Goal: Find specific page/section: Find specific page/section

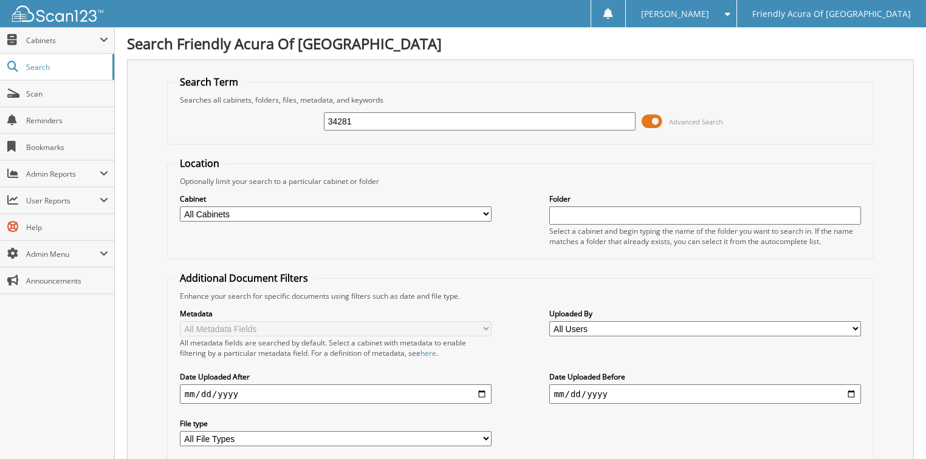
type input "34281"
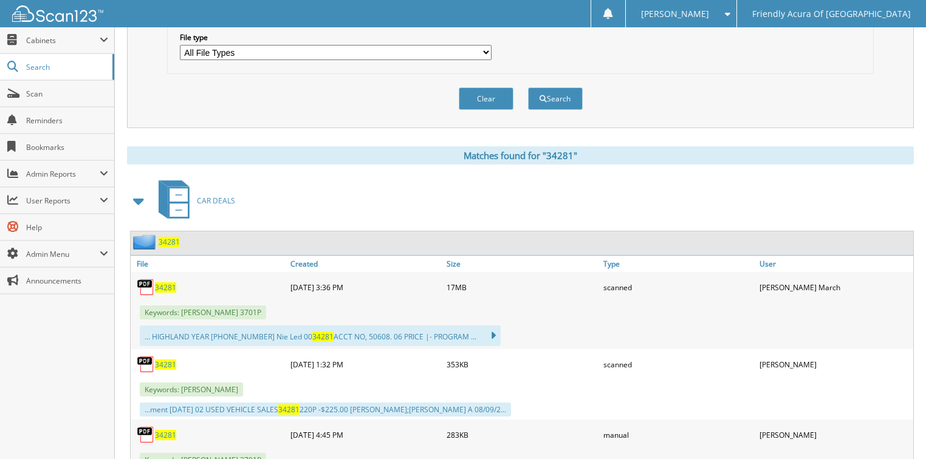
scroll to position [438, 0]
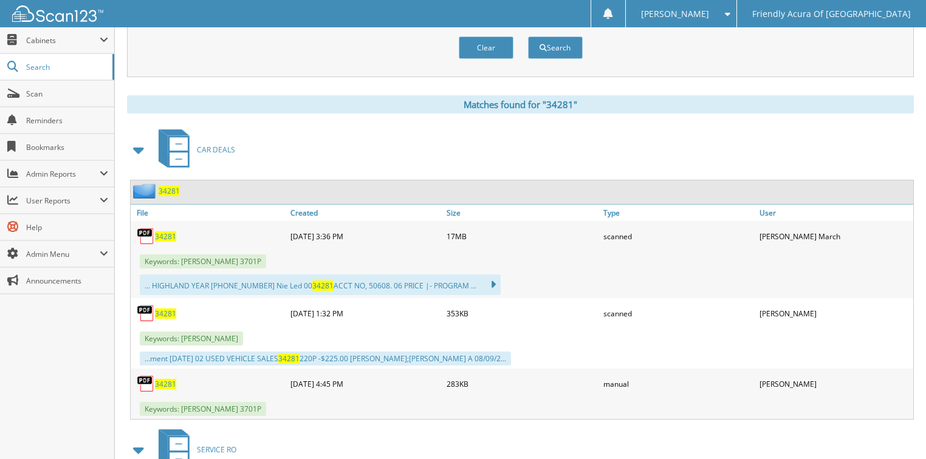
click at [165, 232] on span "34281" at bounding box center [165, 237] width 21 height 10
click at [479, 44] on button "Clear" at bounding box center [486, 47] width 55 height 22
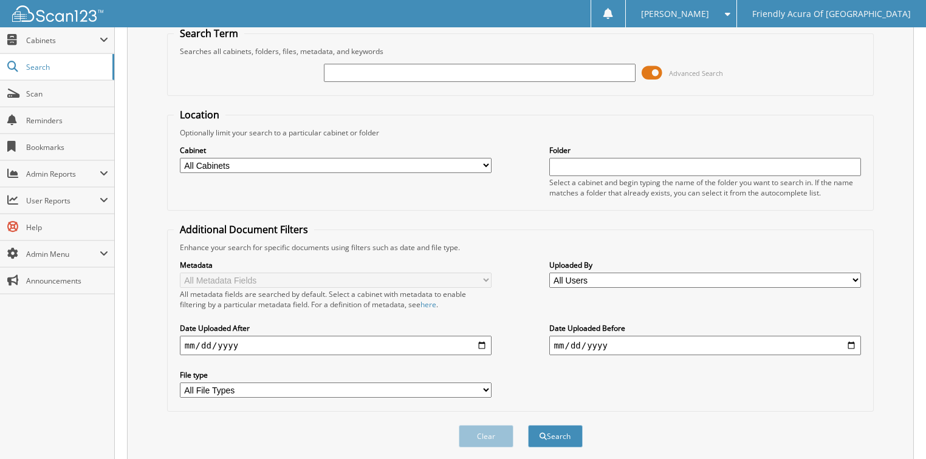
scroll to position [0, 0]
